Goal: Information Seeking & Learning: Understand process/instructions

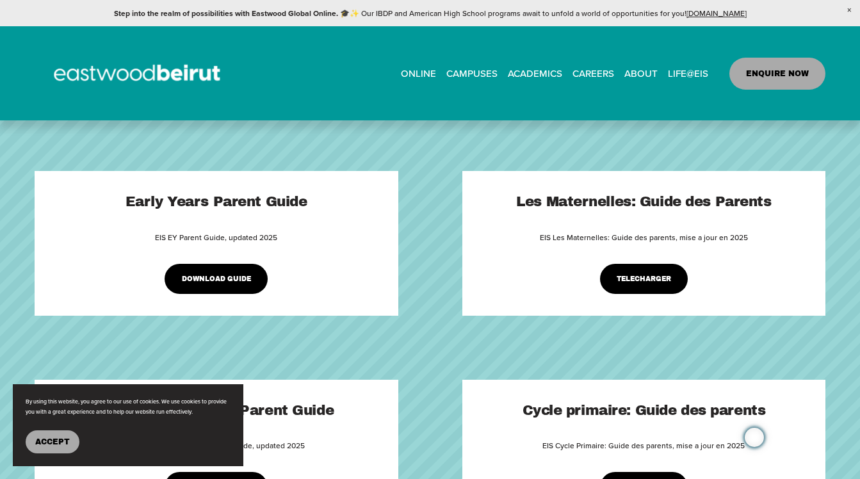
scroll to position [105, 0]
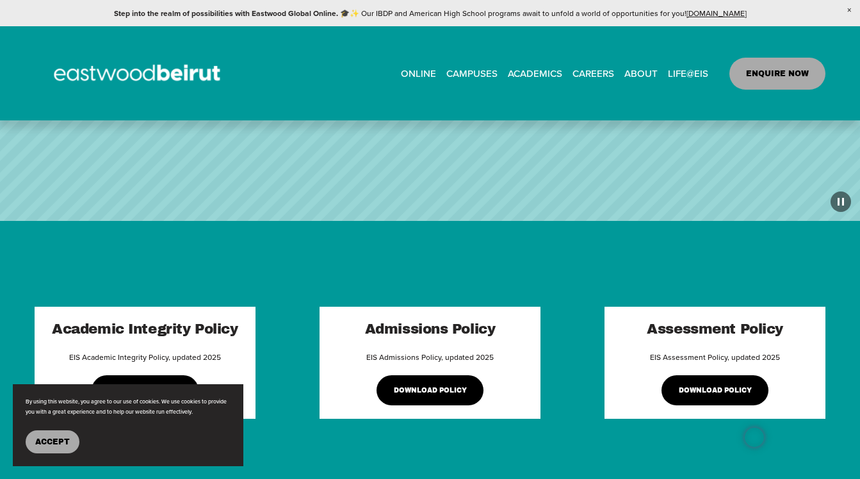
scroll to position [118, 0]
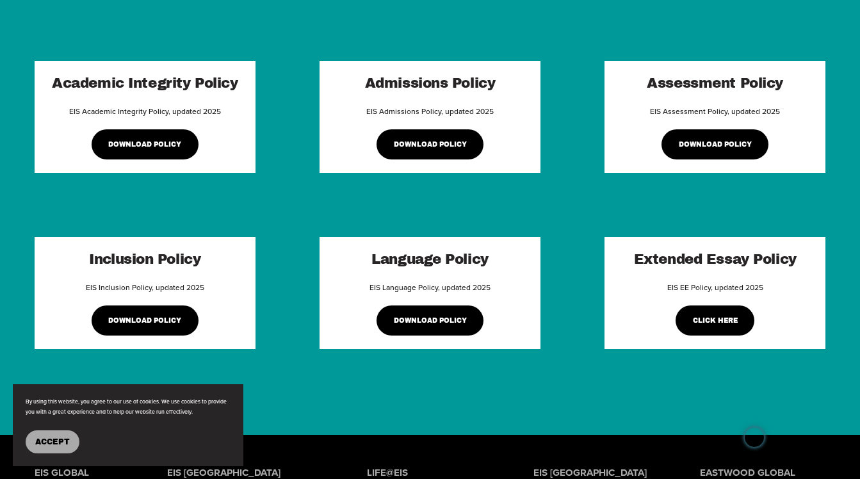
scroll to position [388, 0]
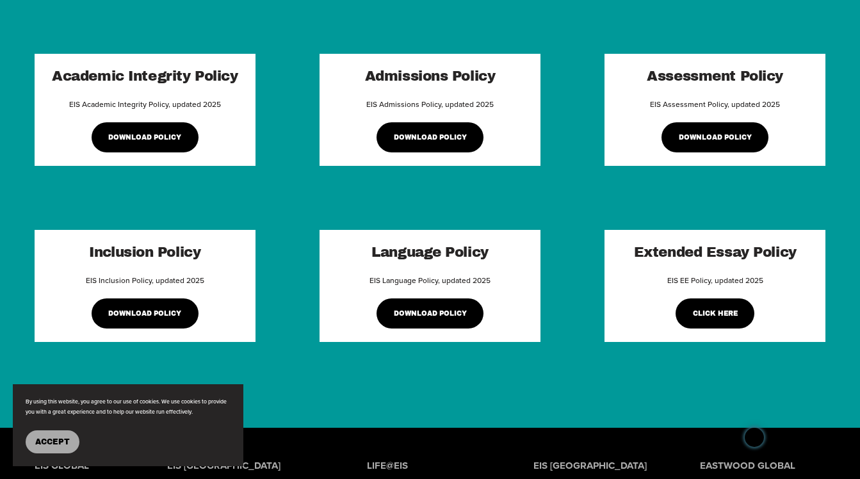
click at [725, 312] on link "Click Here" at bounding box center [714, 313] width 79 height 30
